Goal: Task Accomplishment & Management: Use online tool/utility

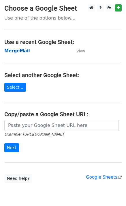
click at [16, 50] on strong "MergeMail" at bounding box center [17, 50] width 26 height 5
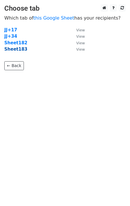
click at [20, 51] on strong "Sheet183" at bounding box center [15, 49] width 23 height 5
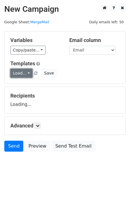
click at [24, 76] on link "Load..." at bounding box center [21, 73] width 22 height 9
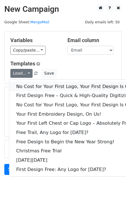
click at [35, 85] on link "No Cost for Your First Logo, Your First Design Is On Us!" at bounding box center [78, 86] width 138 height 9
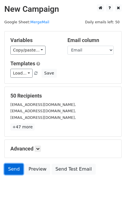
click at [14, 170] on link "Send" at bounding box center [13, 169] width 19 height 11
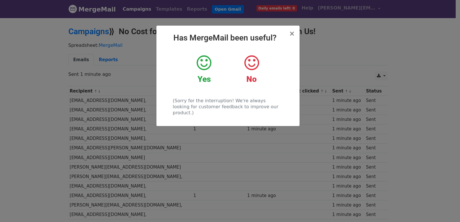
click at [137, 147] on div "× Has MergeMail been useful? Yes No (Sorry for the interruption! We're always l…" at bounding box center [230, 119] width 460 height 205
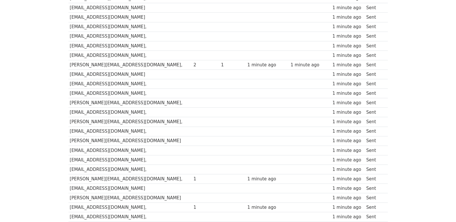
scroll to position [400, 0]
